Goal: Task Accomplishment & Management: Use online tool/utility

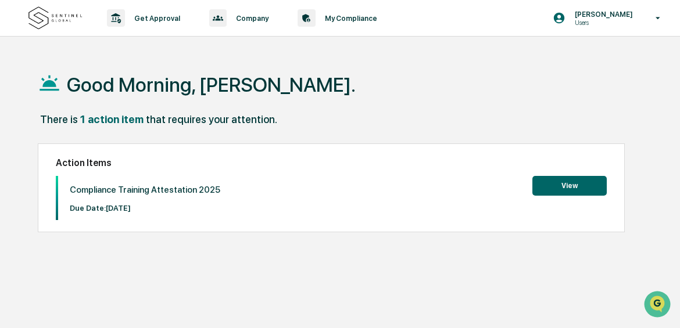
click at [562, 186] on button "View" at bounding box center [570, 186] width 74 height 20
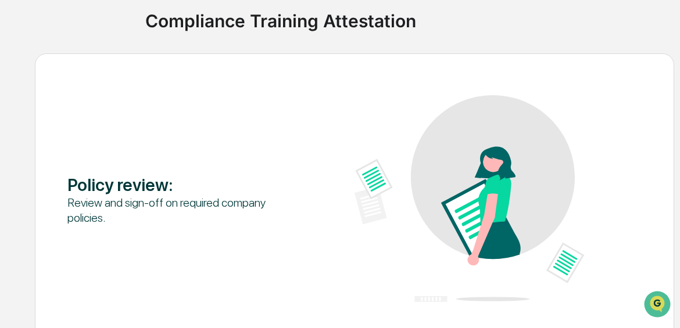
scroll to position [140, 0]
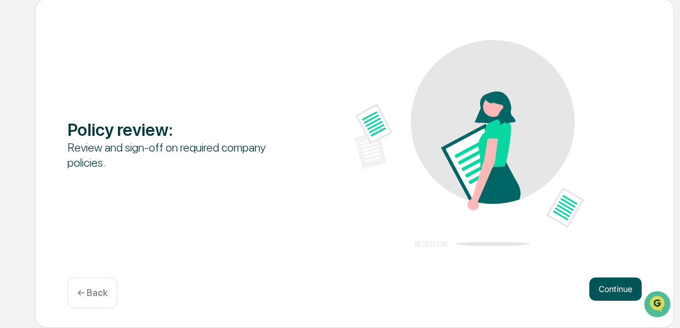
click at [602, 294] on button "Continue" at bounding box center [616, 289] width 52 height 23
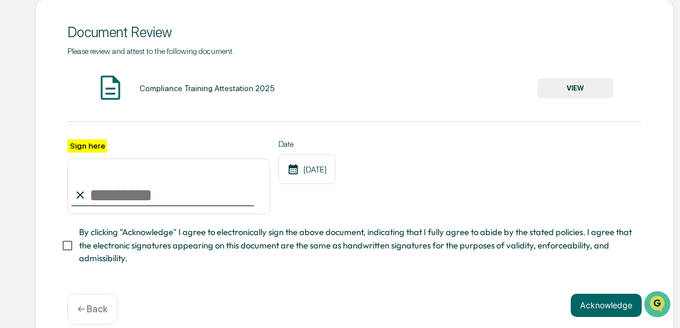
click at [138, 198] on input "Sign here" at bounding box center [168, 187] width 203 height 56
type input "**********"
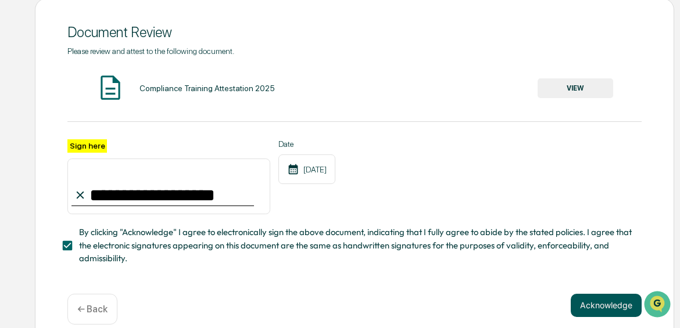
click at [580, 303] on button "Acknowledge" at bounding box center [606, 305] width 71 height 23
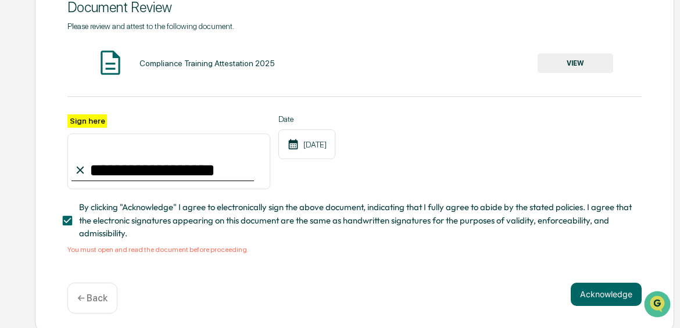
scroll to position [169, 0]
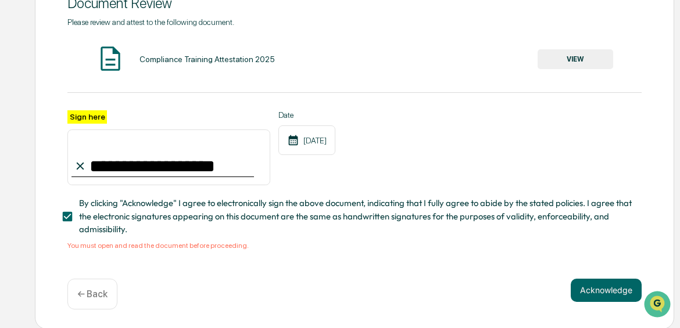
click at [550, 63] on button "VIEW" at bounding box center [576, 59] width 76 height 20
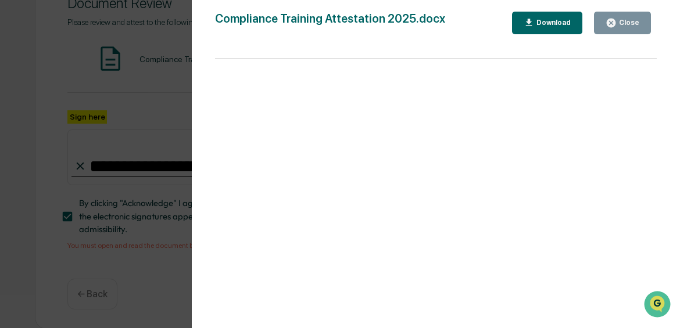
click at [615, 22] on icon "button" at bounding box center [611, 23] width 9 height 9
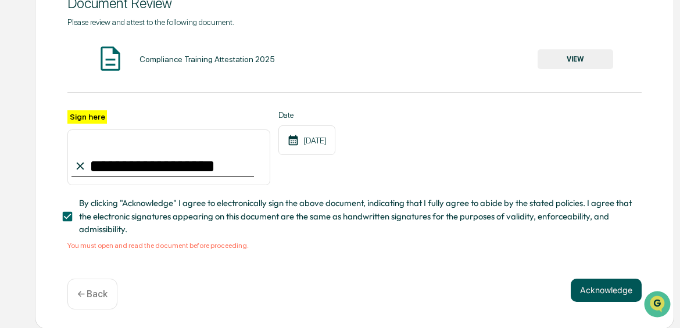
click at [596, 288] on button "Acknowledge" at bounding box center [606, 290] width 71 height 23
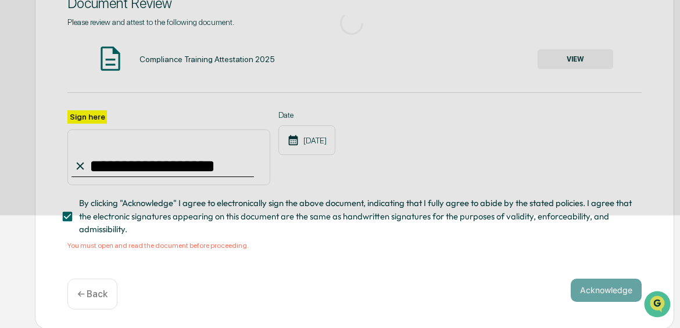
scroll to position [140, 0]
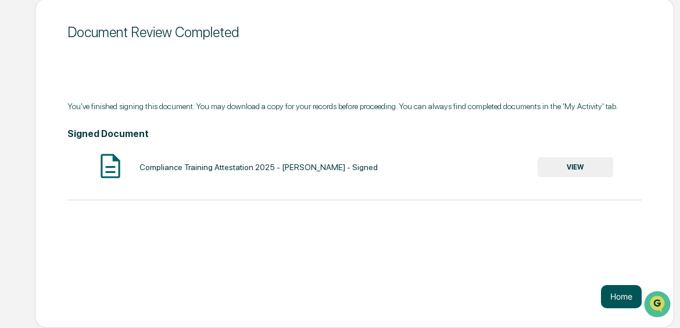
click at [615, 306] on button "Home" at bounding box center [621, 296] width 41 height 23
